Goal: Task Accomplishment & Management: Manage account settings

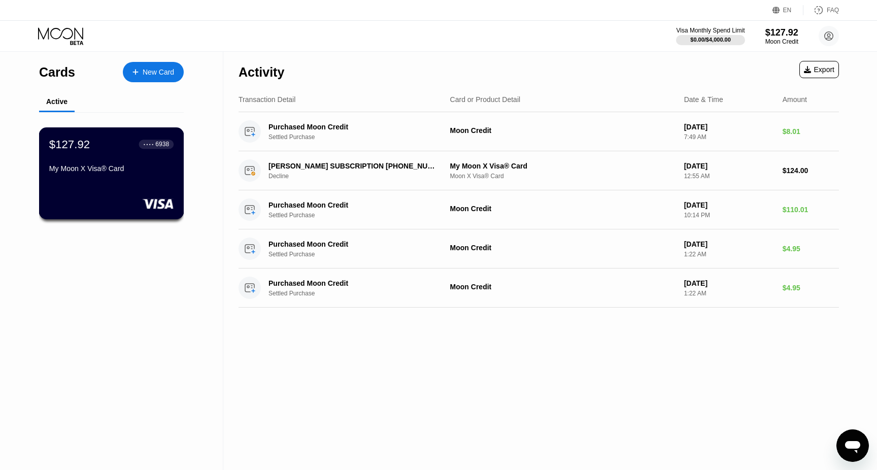
click at [114, 197] on div "$127.92 ● ● ● ● 6938 My Moon X Visa® Card" at bounding box center [111, 173] width 145 height 92
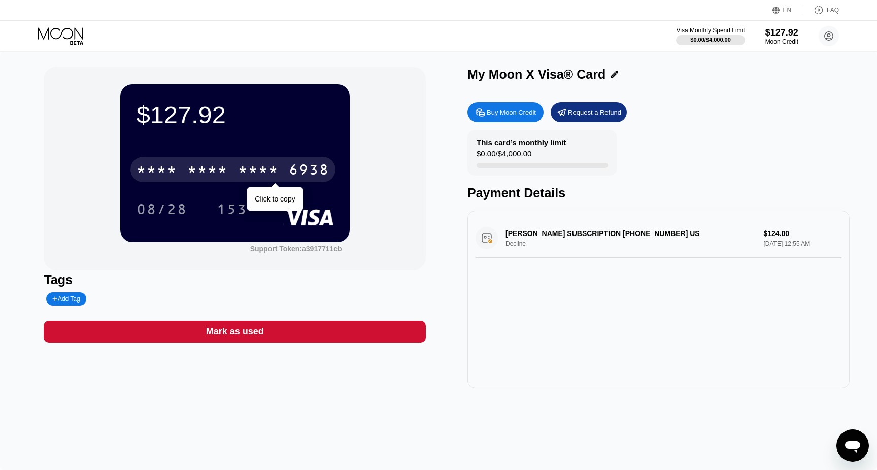
click at [263, 170] on div "* * * *" at bounding box center [258, 171] width 41 height 16
click at [272, 176] on div "2418" at bounding box center [258, 171] width 41 height 16
